Goal: Task Accomplishment & Management: Manage account settings

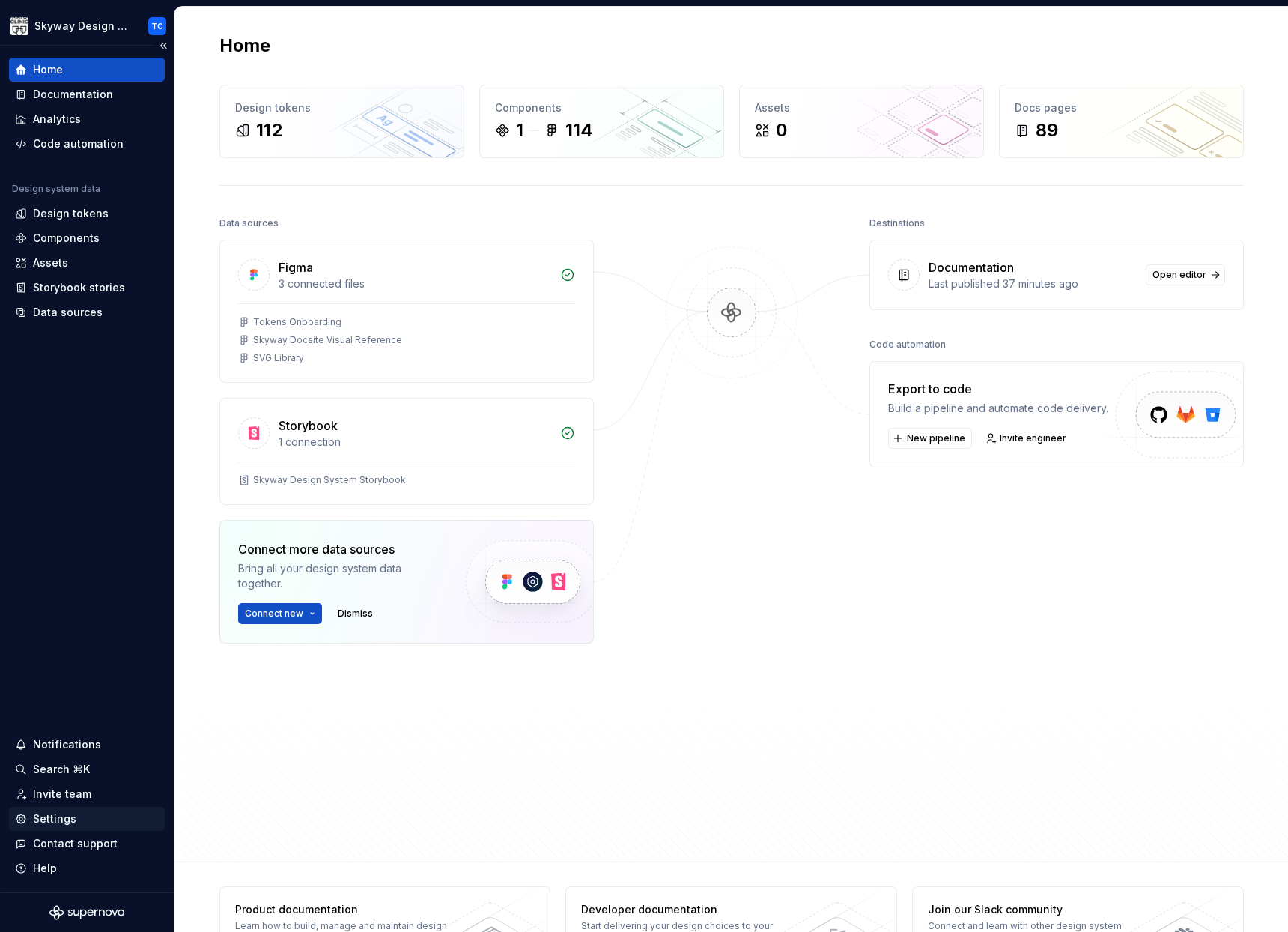
click at [75, 817] on div "Settings" at bounding box center [87, 819] width 144 height 15
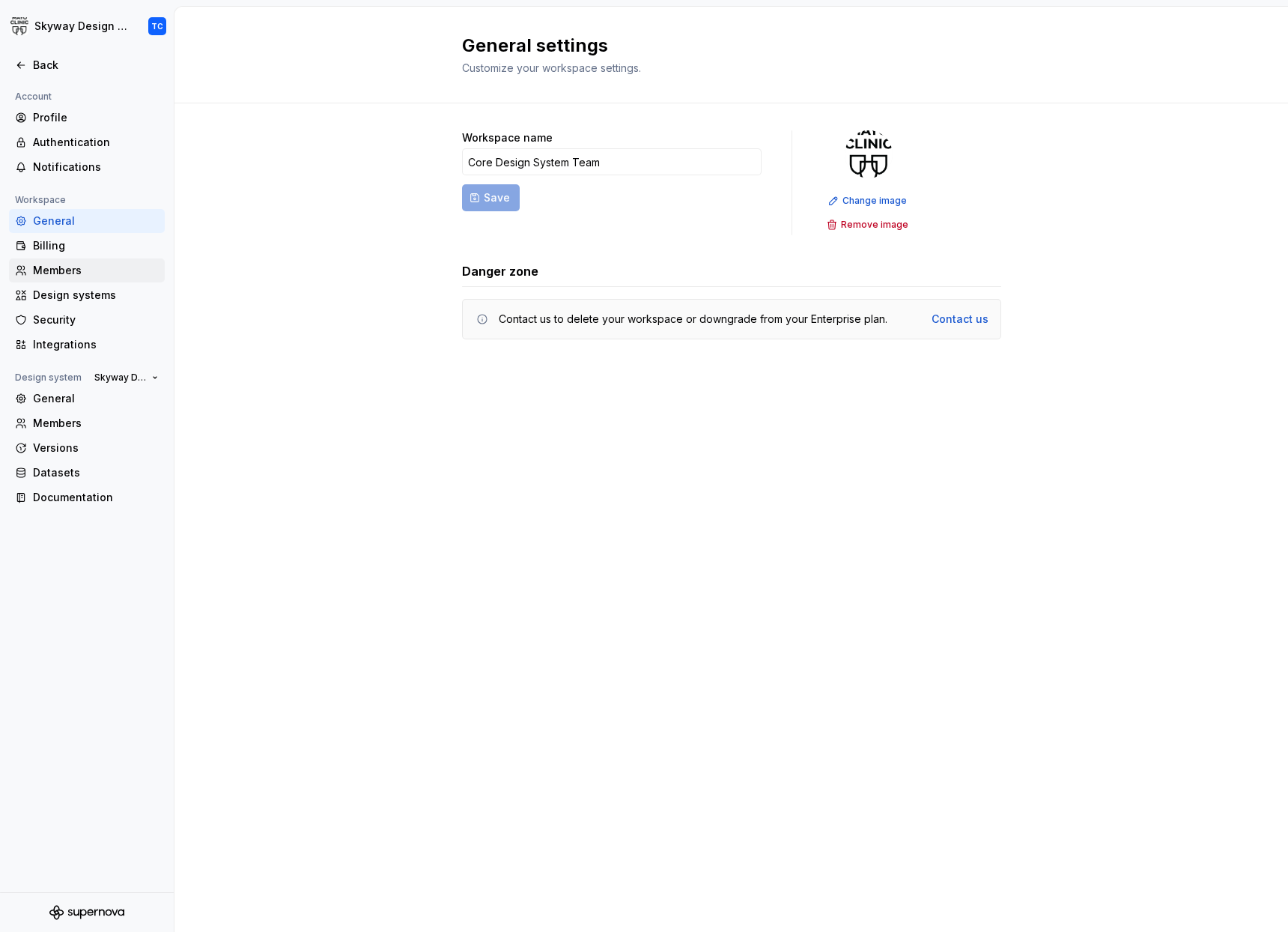
click at [58, 272] on div "Members" at bounding box center [96, 270] width 126 height 15
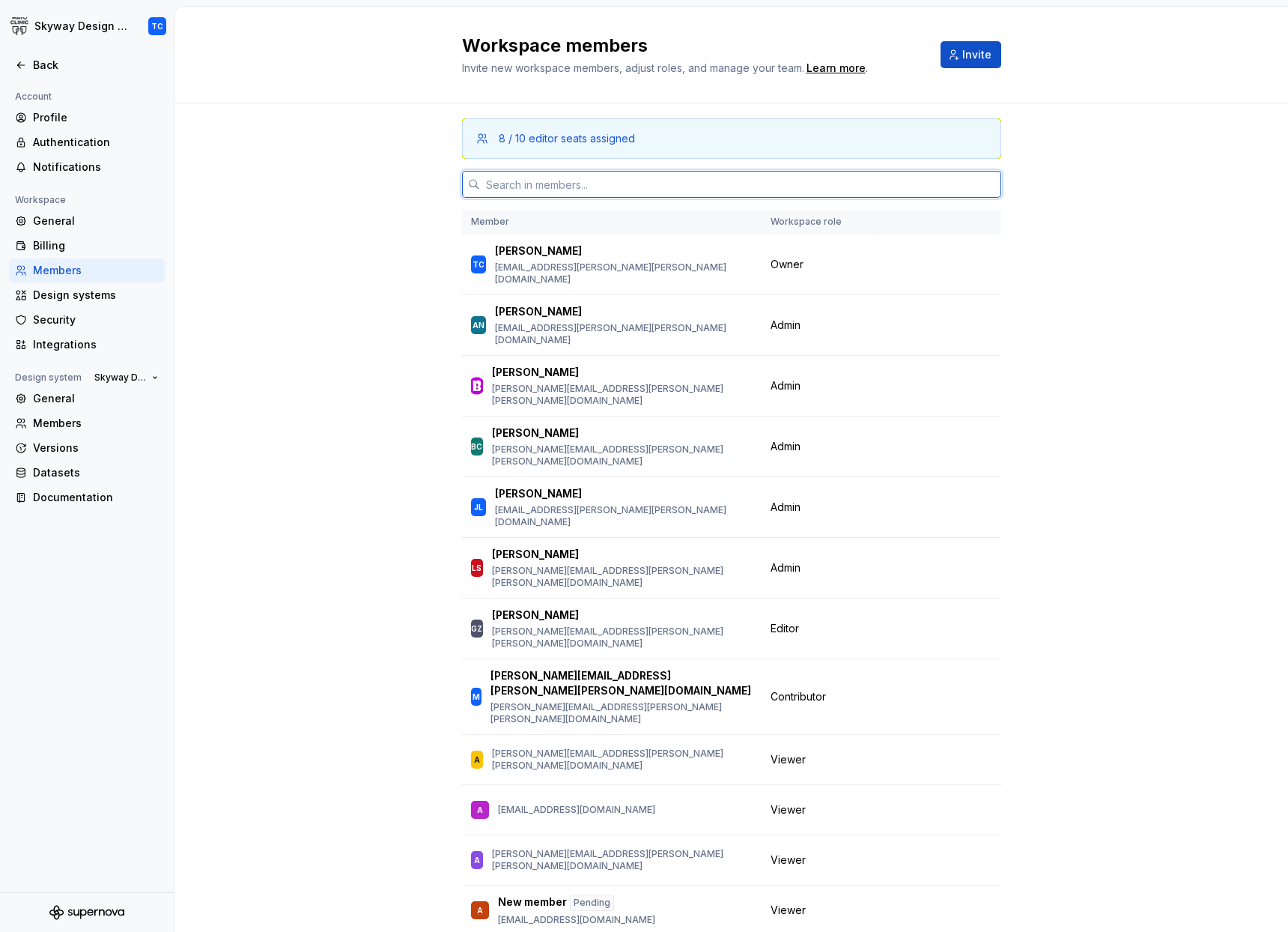
click at [604, 179] on input "text" at bounding box center [741, 184] width 522 height 27
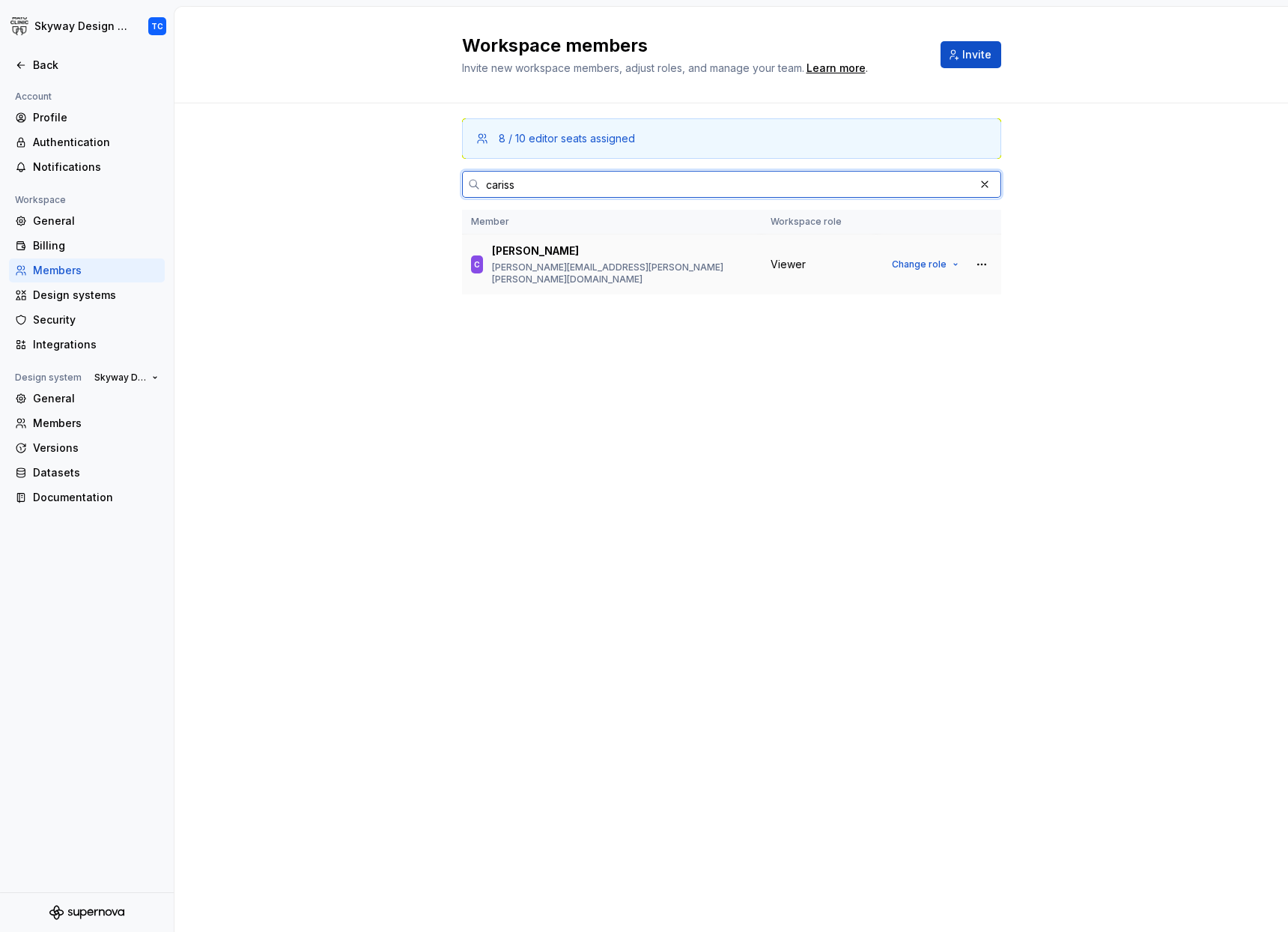
type input "cariss"
click at [771, 264] on span "Viewer" at bounding box center [788, 264] width 35 height 15
click at [929, 262] on span "Change role" at bounding box center [919, 265] width 55 height 12
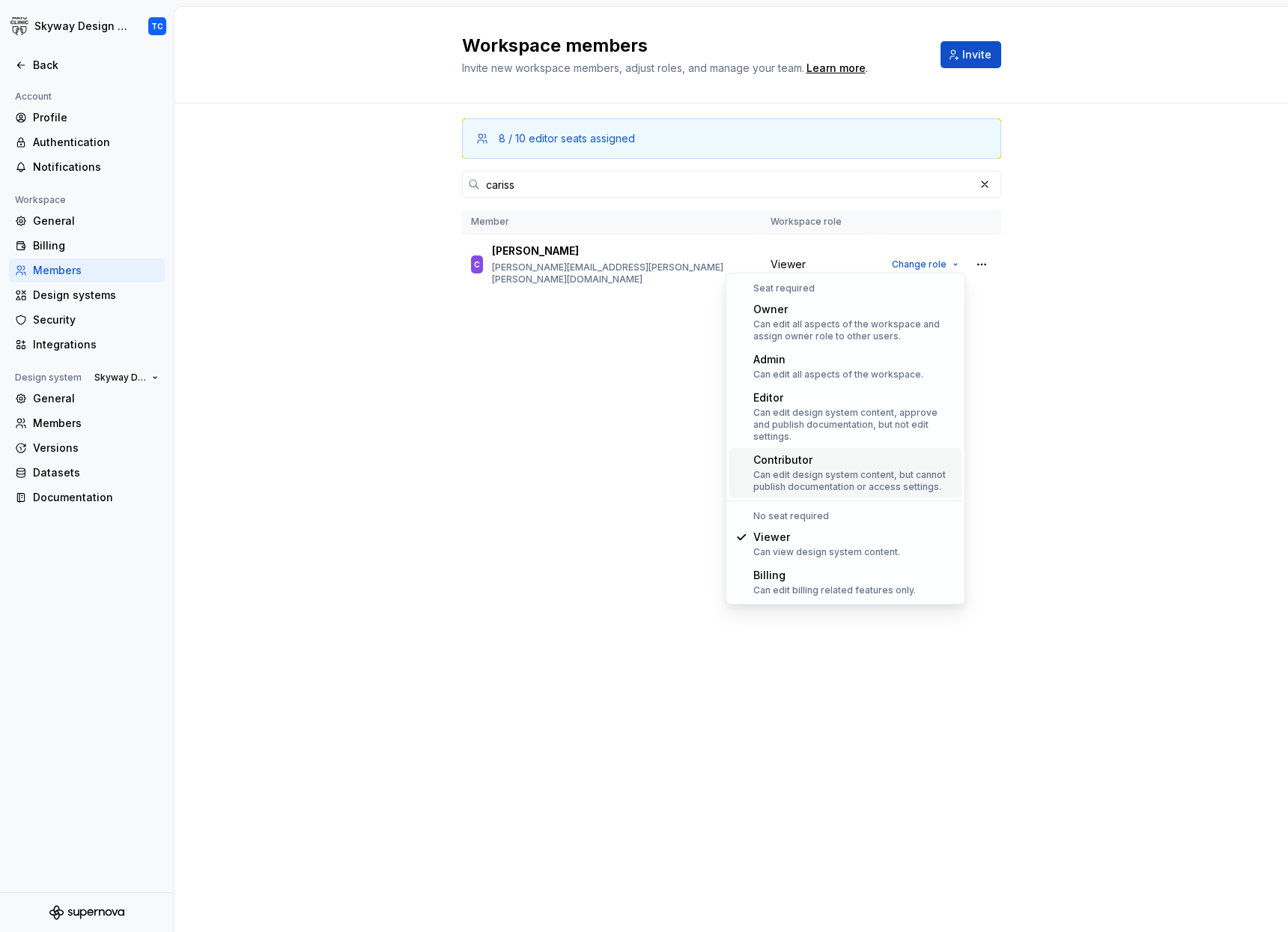
click at [872, 469] on div "Can edit design system content, but cannot publish documentation or access sett…" at bounding box center [855, 480] width 202 height 24
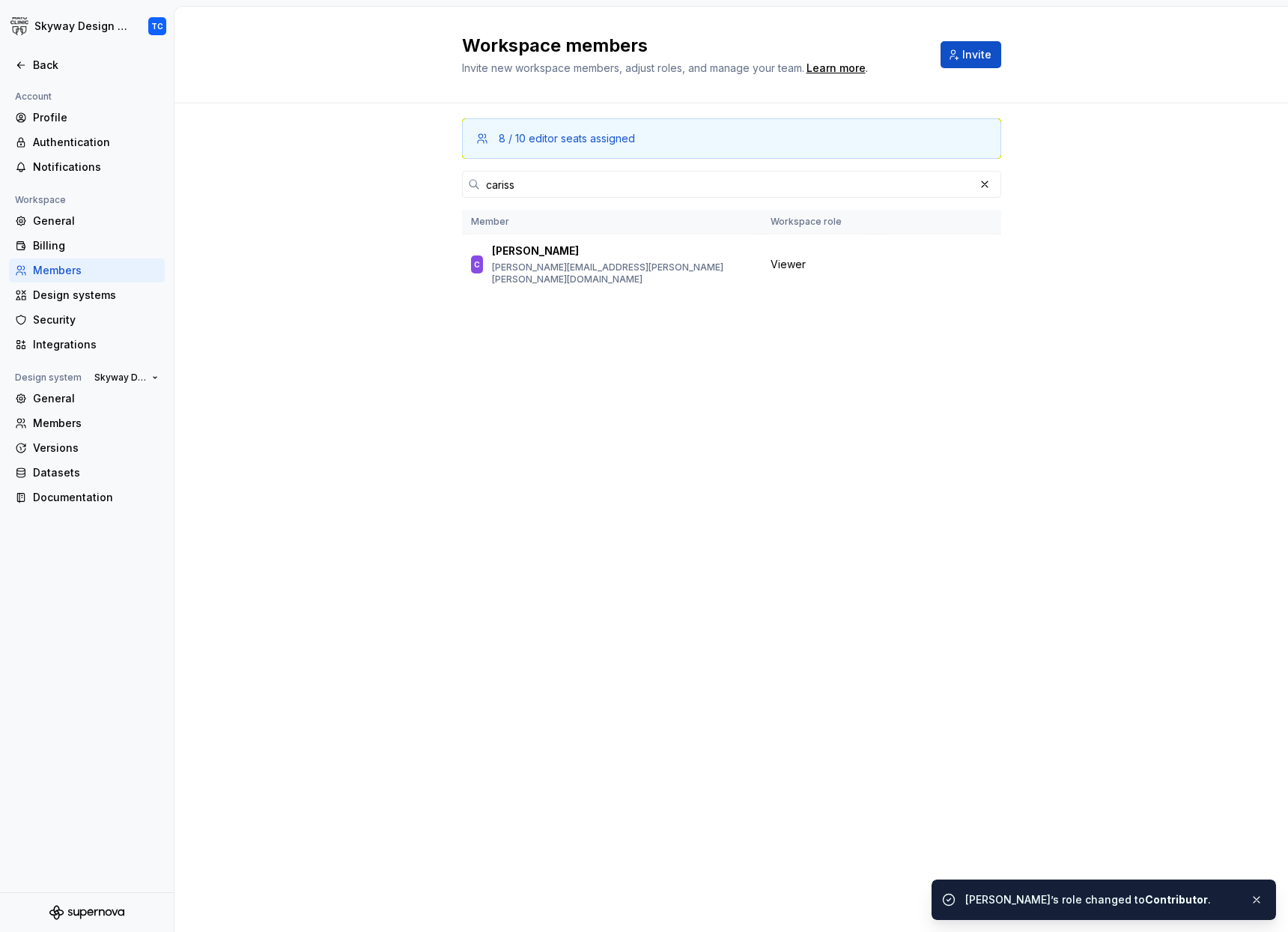
click at [557, 447] on div "Workspace members Invite new workspace members, adjust roles, and manage your t…" at bounding box center [731, 470] width 1113 height 925
